Goal: Information Seeking & Learning: Check status

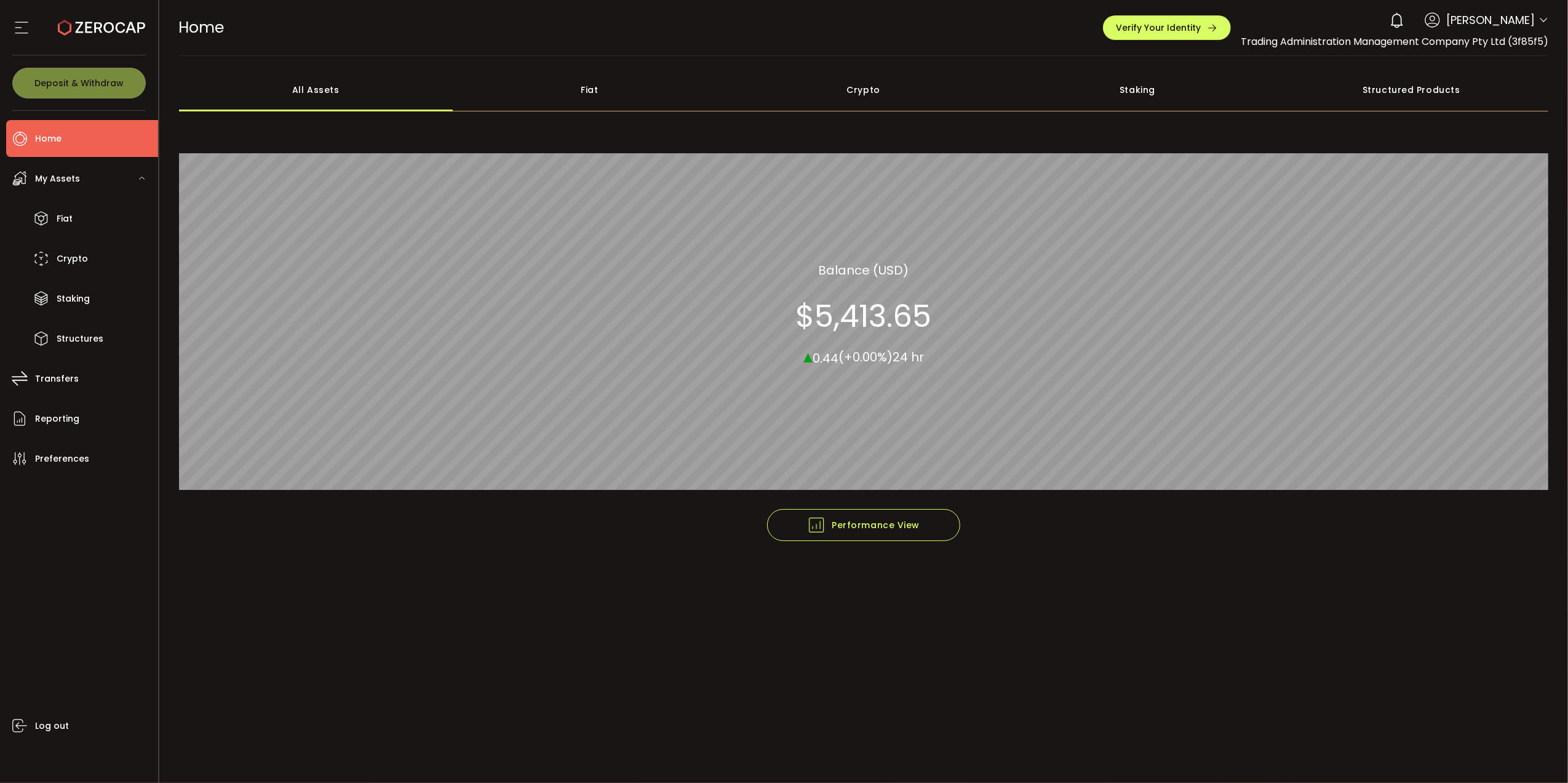
click at [1221, 695] on main "**********" at bounding box center [863, 419] width 1410 height 727
click at [570, 85] on div "Fiat" at bounding box center [589, 89] width 274 height 43
click at [855, 89] on div "Crypto" at bounding box center [863, 89] width 274 height 43
click at [352, 93] on div "All Assets" at bounding box center [316, 89] width 274 height 43
click at [55, 181] on span "My Assets" at bounding box center [58, 179] width 45 height 18
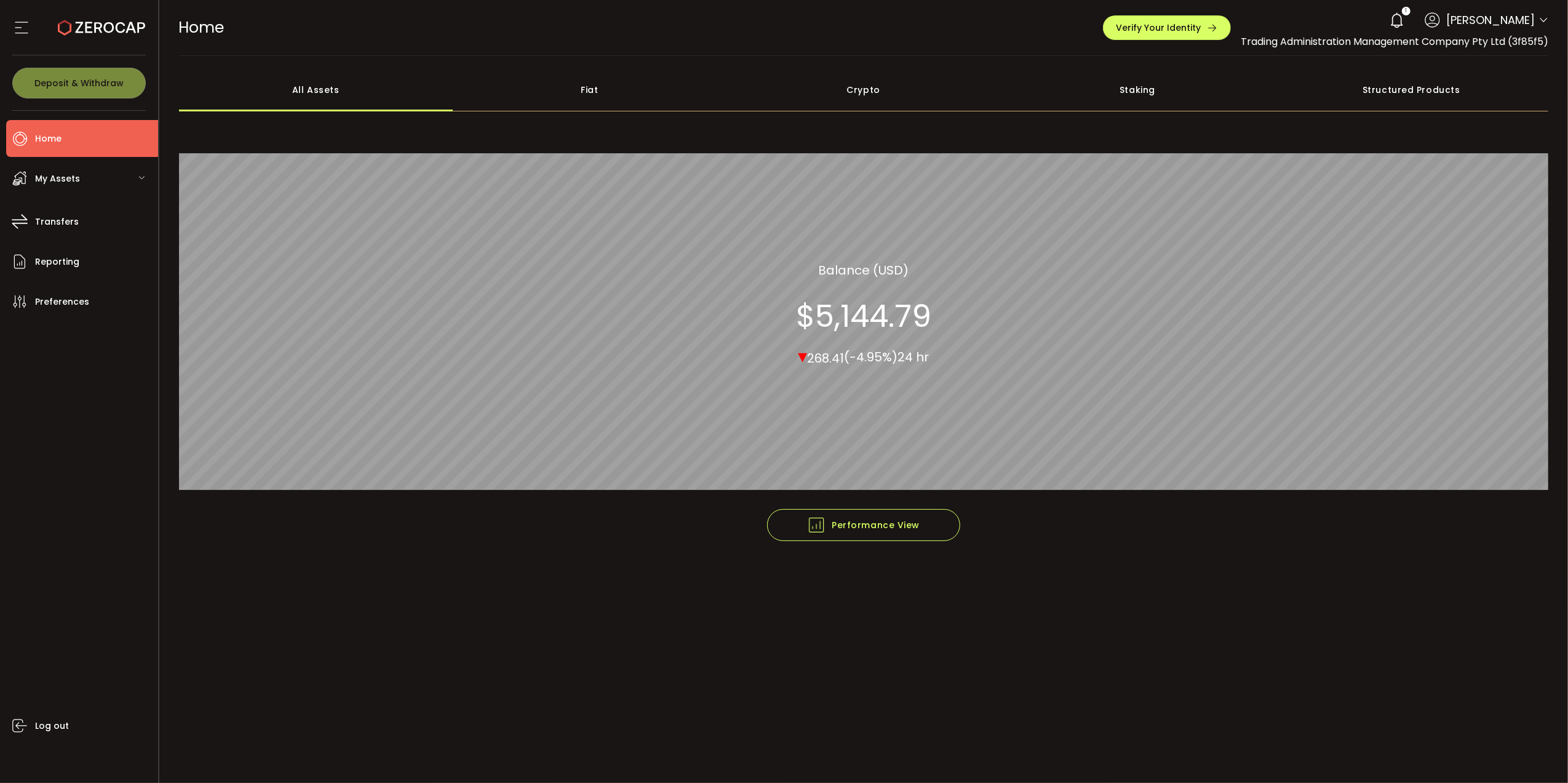
click at [57, 171] on span "My Assets" at bounding box center [58, 179] width 45 height 18
click at [46, 382] on span "Transfers" at bounding box center [57, 379] width 44 height 18
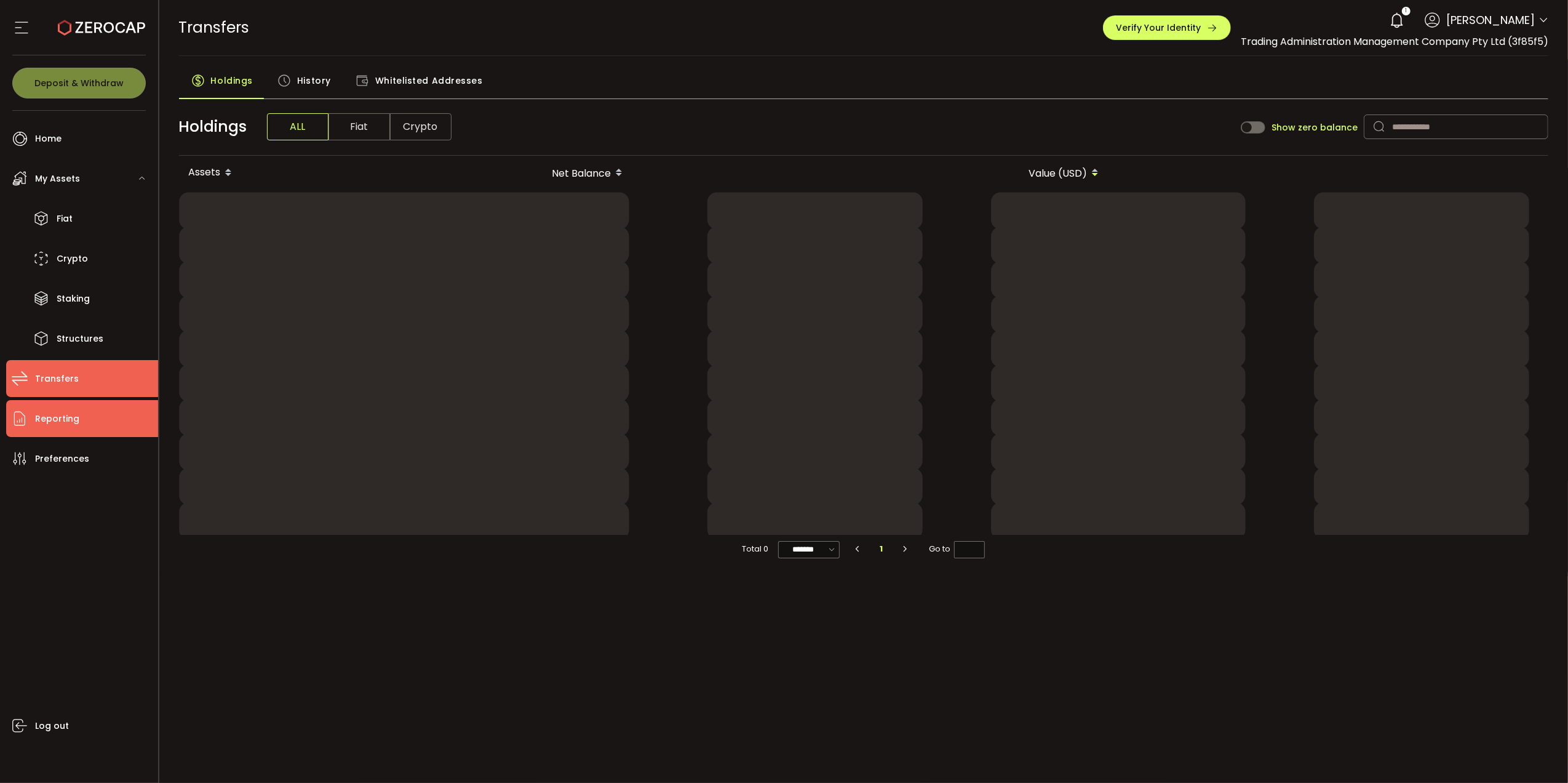
click at [47, 422] on span "Reporting" at bounding box center [57, 419] width 44 height 18
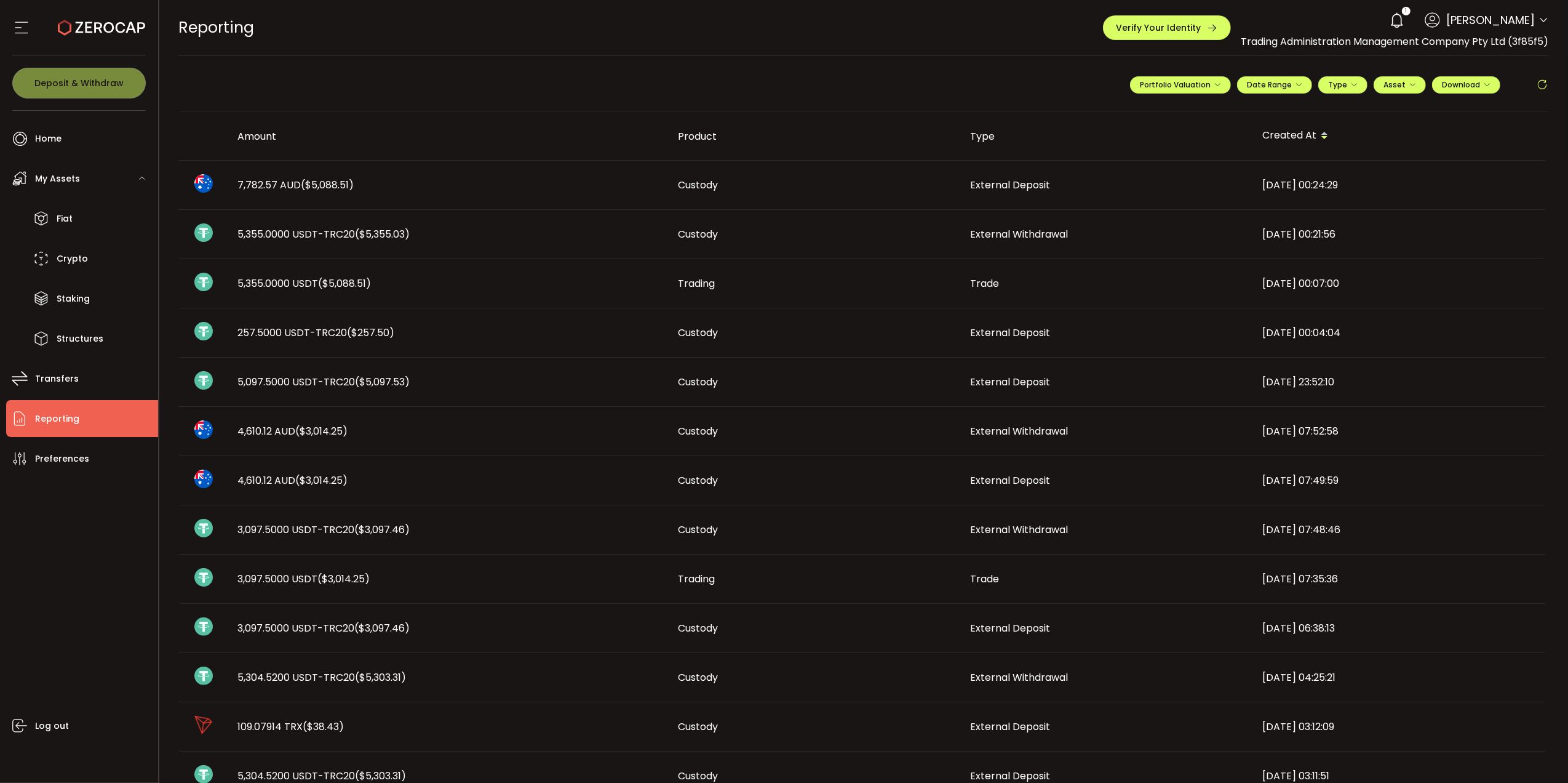
click at [1439, 253] on td "[DATE] 00:21:56" at bounding box center [1399, 235] width 292 height 50
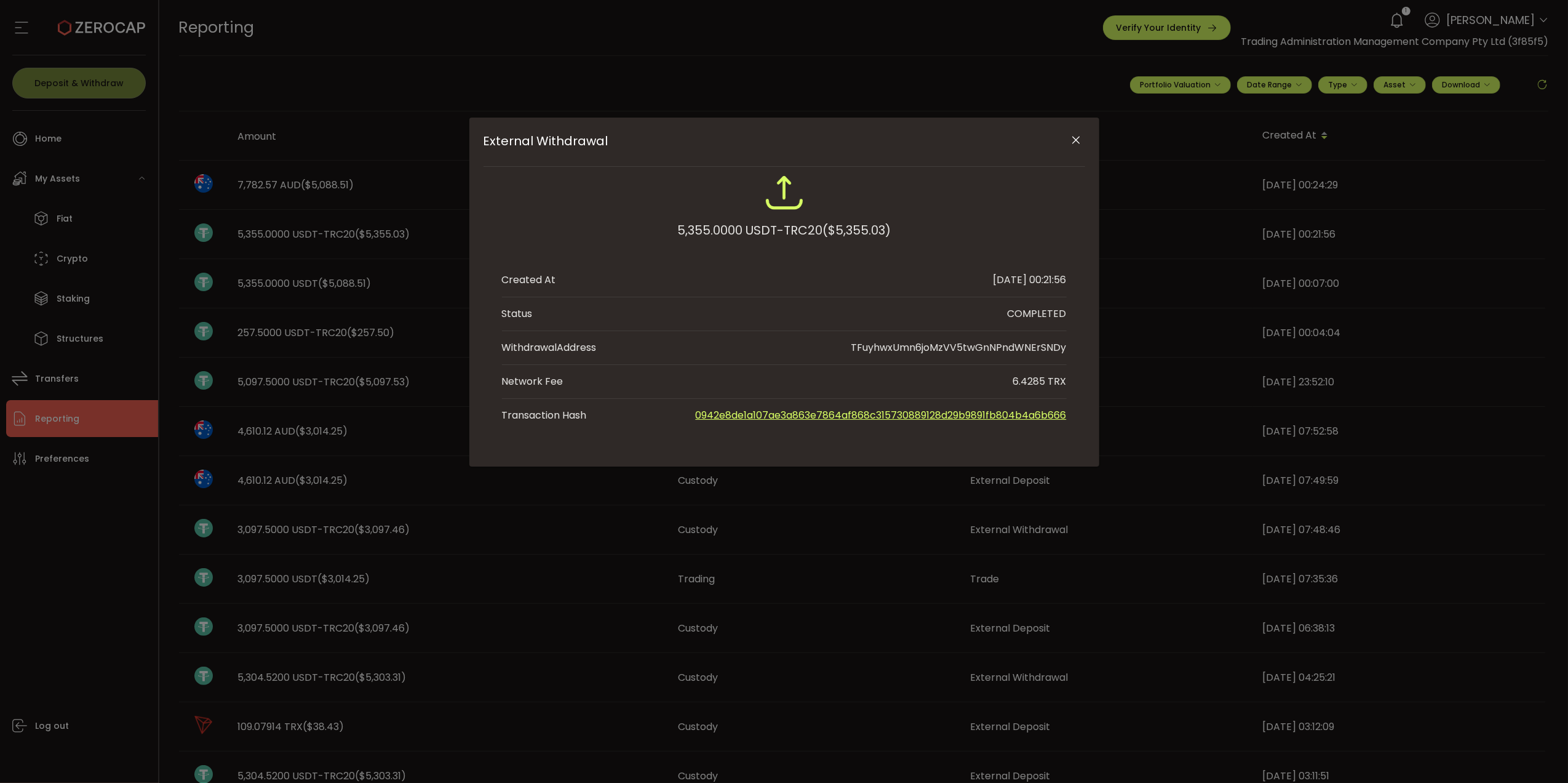
click at [1083, 141] on button "Close" at bounding box center [1076, 141] width 22 height 22
